Goal: Register for event/course

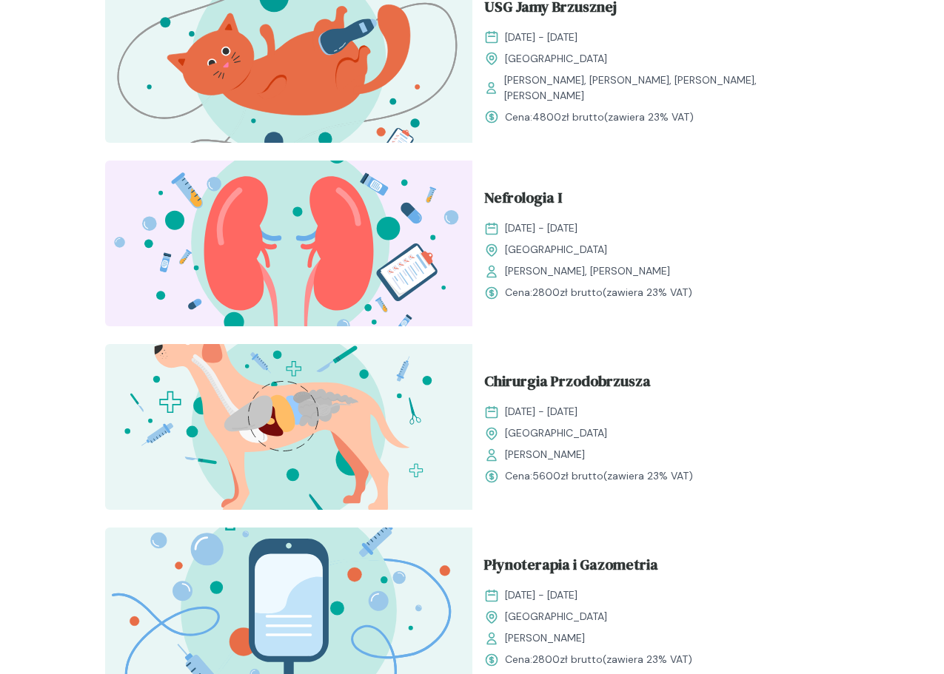
scroll to position [1487, 0]
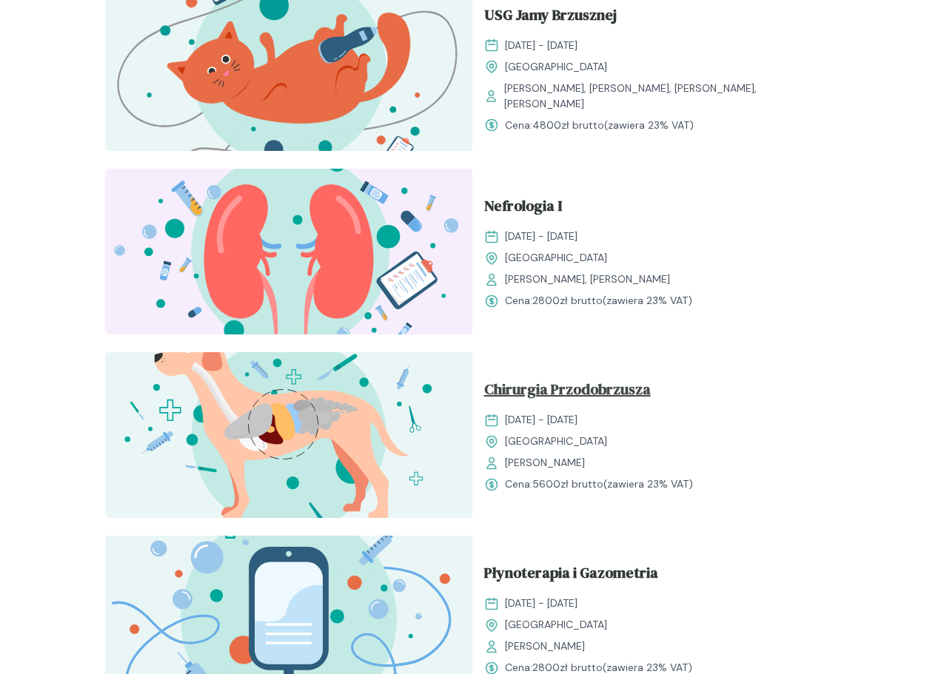
click at [632, 391] on span "Chirurgia Przodobrzusza" at bounding box center [567, 392] width 167 height 28
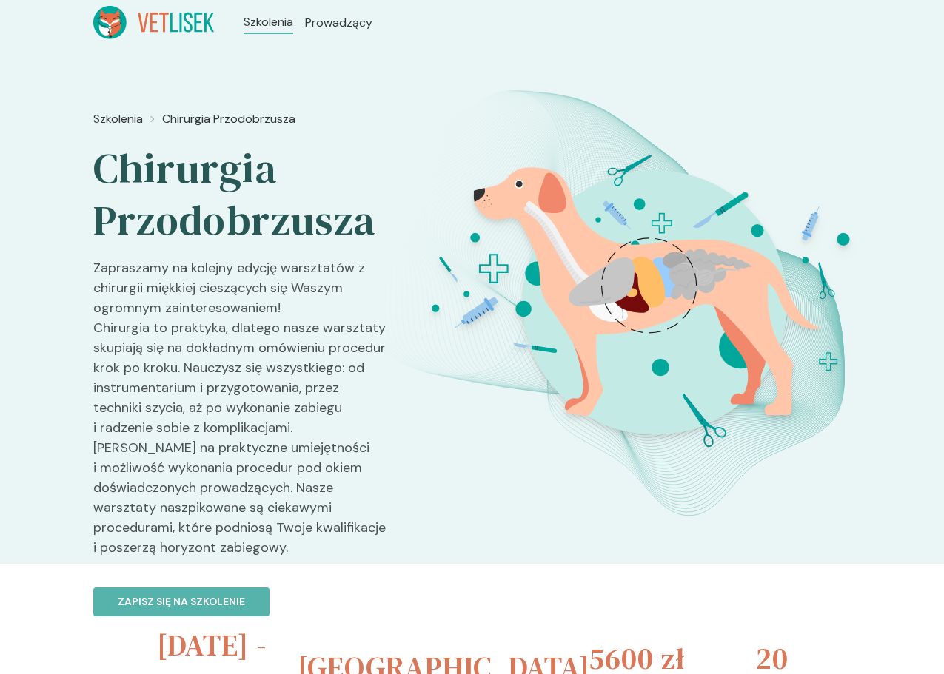
drag, startPoint x: 933, startPoint y: 54, endPoint x: 933, endPoint y: 85, distance: 31.1
click at [933, 85] on div "Szkolenia Chirurgia Przodobrzusza Chirurgia Przodobrzusza Zapraszamy na kolejny…" at bounding box center [472, 304] width 944 height 519
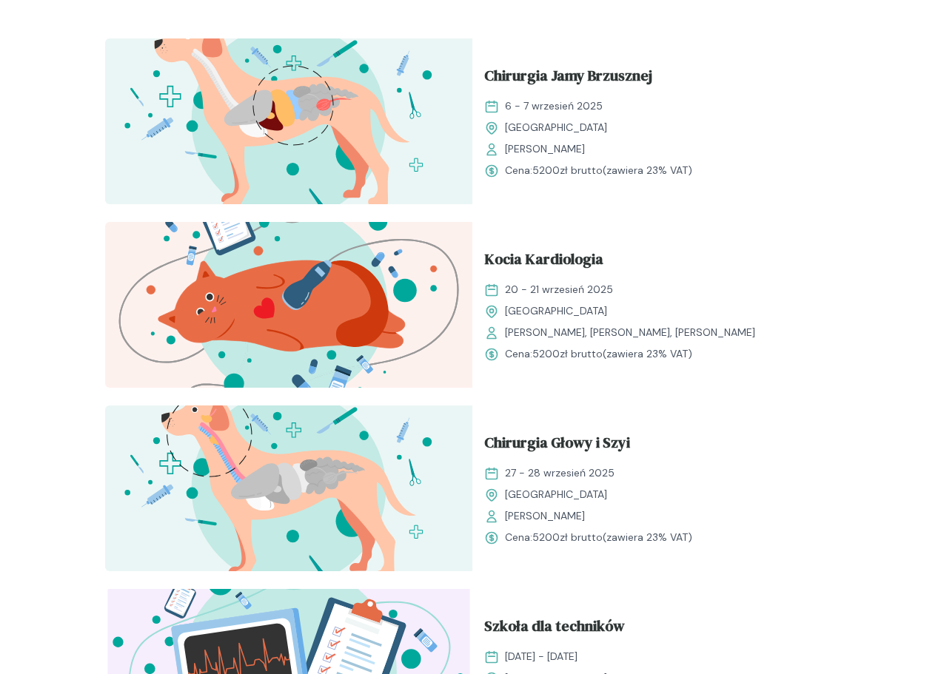
scroll to position [466, 0]
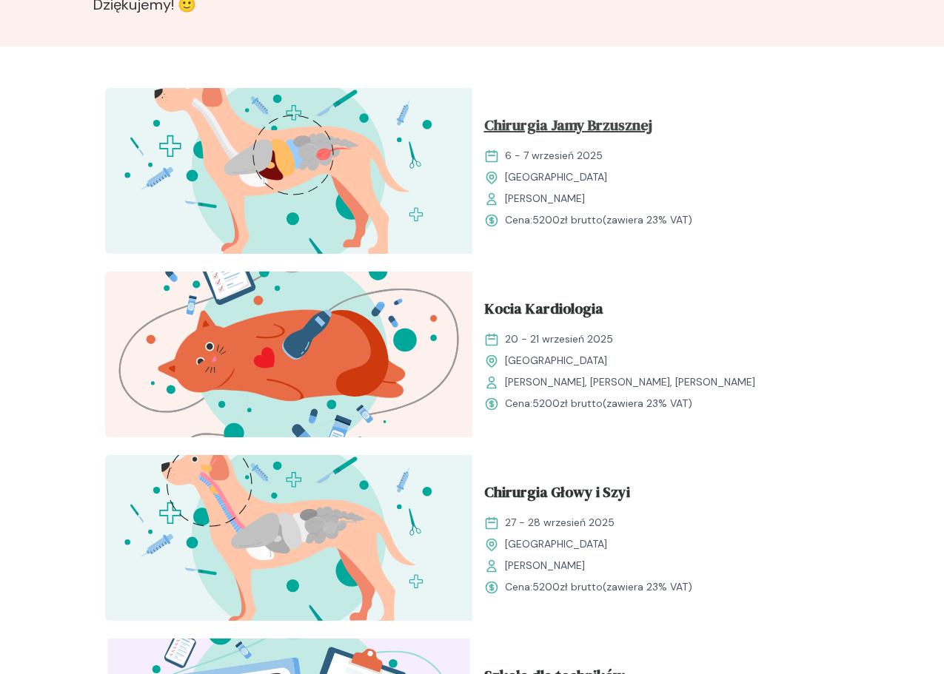
click at [610, 127] on span "Chirurgia Jamy Brzusznej" at bounding box center [568, 128] width 168 height 28
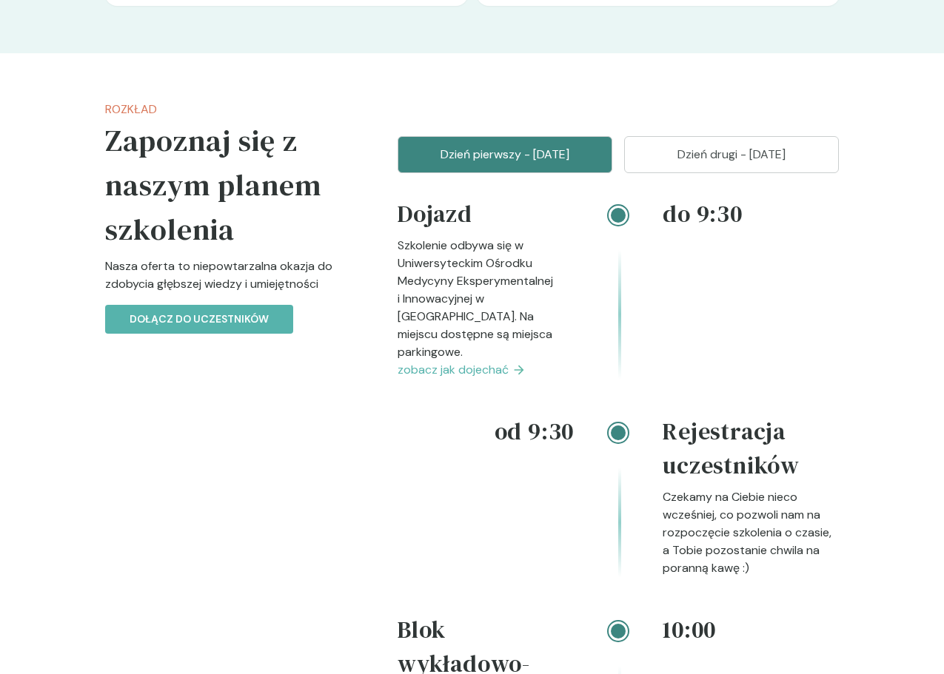
scroll to position [1824, 0]
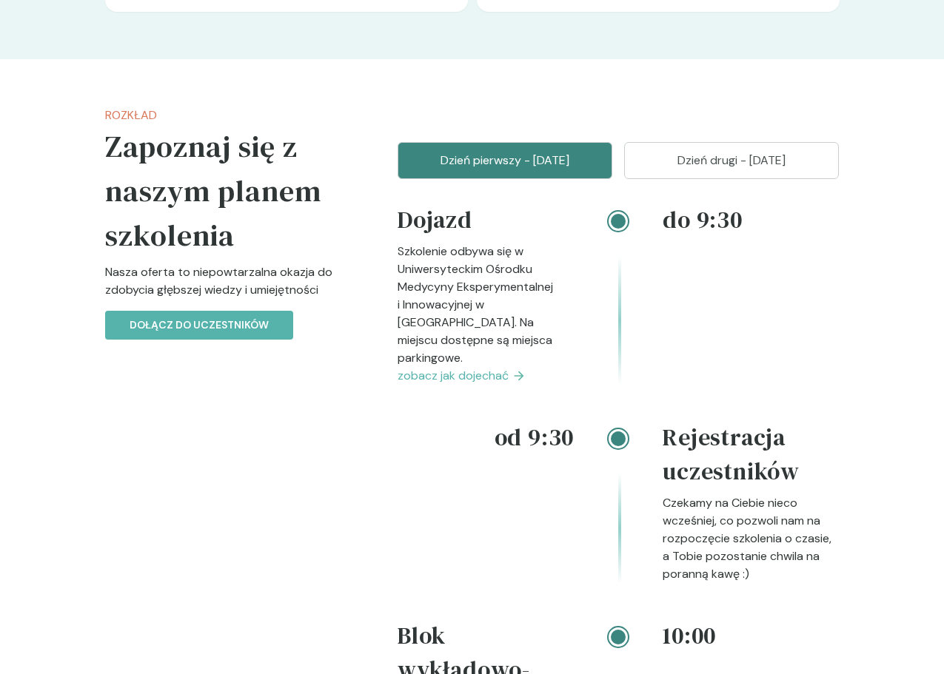
drag, startPoint x: 940, startPoint y: 174, endPoint x: 930, endPoint y: 291, distance: 117.4
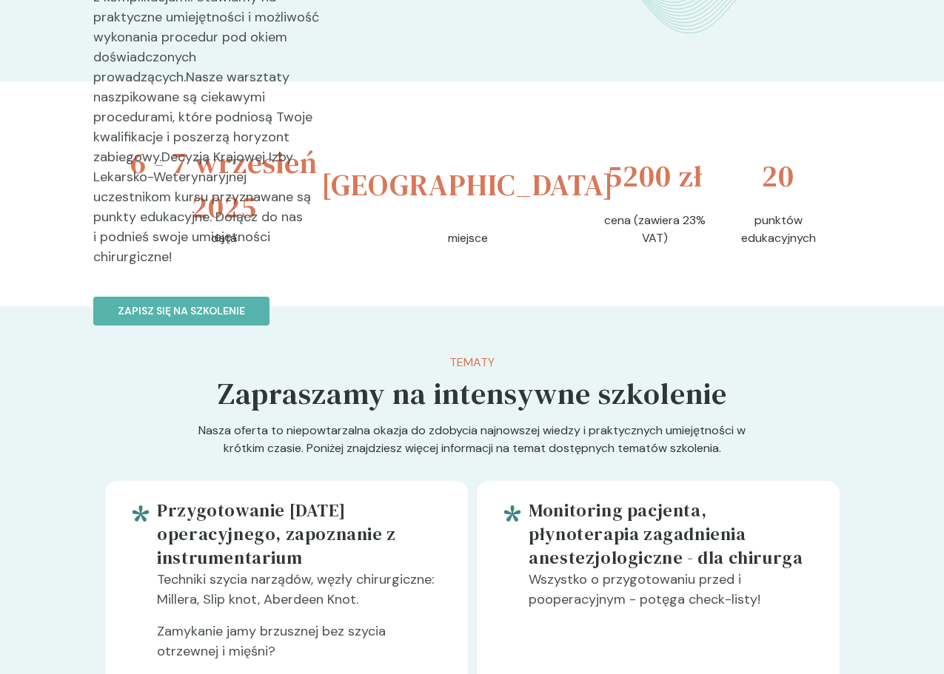
scroll to position [0, 0]
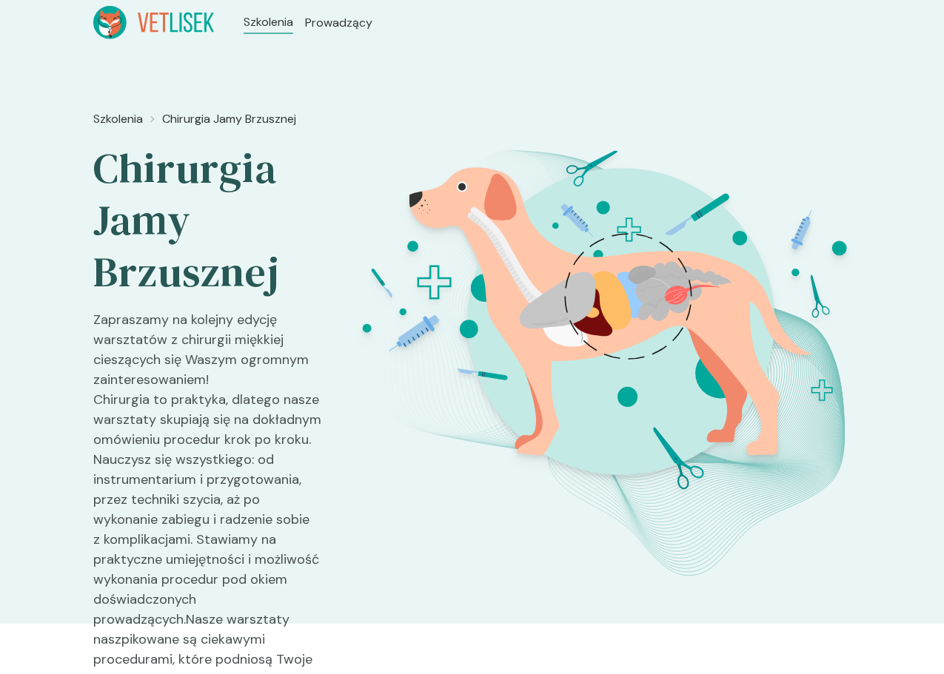
click at [770, 58] on div "Szkolenia Chirurgia Jamy Brzusznej Chirurgia Jamy Brzusznej Zapraszamy na kolej…" at bounding box center [472, 334] width 944 height 579
